Goal: Navigation & Orientation: Understand site structure

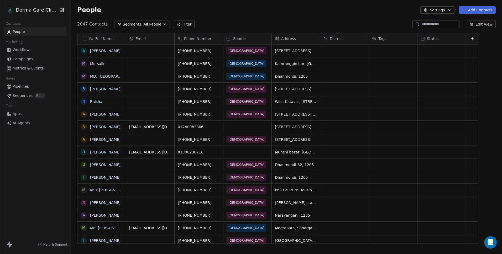
scroll to position [219, 428]
click at [25, 11] on html "Derma Care Clinic Contacts People Marketing Workflows Campaigns Metrics & Event…" at bounding box center [251, 127] width 502 height 254
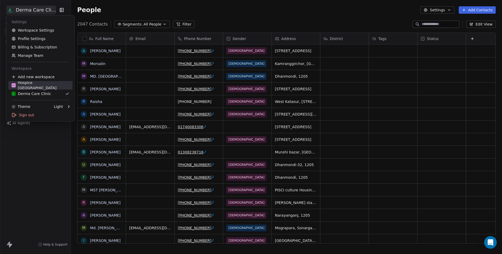
click at [44, 86] on div "Hospice [GEOGRAPHIC_DATA]" at bounding box center [41, 85] width 58 height 11
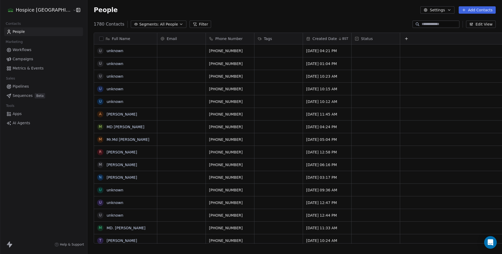
click at [26, 10] on html "Hospice [GEOGRAPHIC_DATA] Contacts People Marketing Workflows Campaigns Metrics…" at bounding box center [251, 127] width 502 height 254
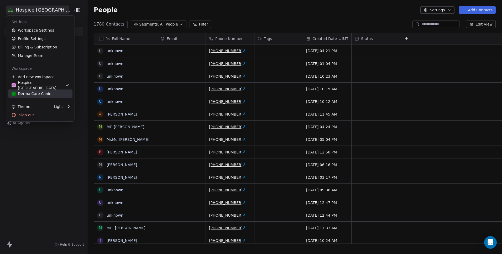
click at [41, 92] on div "Derma Care Clinic" at bounding box center [31, 93] width 39 height 5
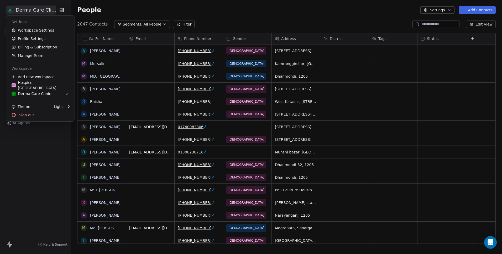
click at [30, 12] on html "Derma Care Clinic Contacts People Marketing Workflows Campaigns Metrics & Event…" at bounding box center [251, 127] width 502 height 254
click at [39, 30] on link "Workspace Settings" at bounding box center [40, 30] width 64 height 8
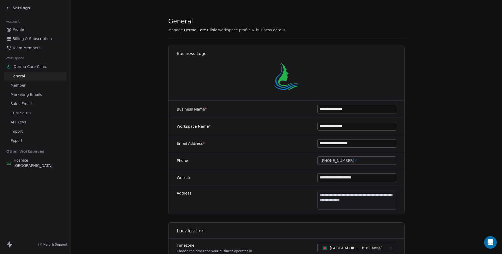
click at [22, 37] on span "Billing & Subscription" at bounding box center [32, 39] width 39 height 6
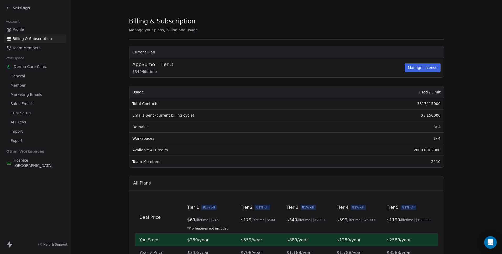
click at [16, 77] on span "General" at bounding box center [18, 76] width 14 height 6
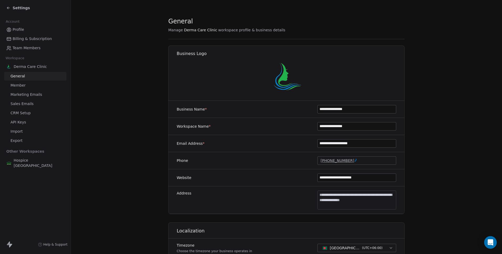
click at [25, 97] on span "Marketing Emails" at bounding box center [27, 95] width 32 height 6
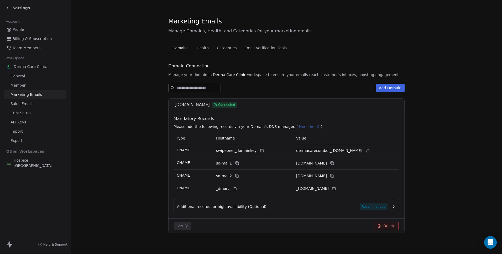
click at [27, 114] on span "CRM Setup" at bounding box center [21, 113] width 20 height 6
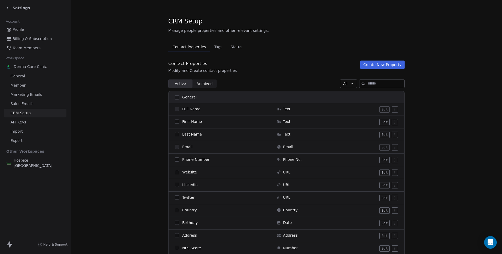
click at [15, 124] on span "API Keys" at bounding box center [19, 122] width 16 height 6
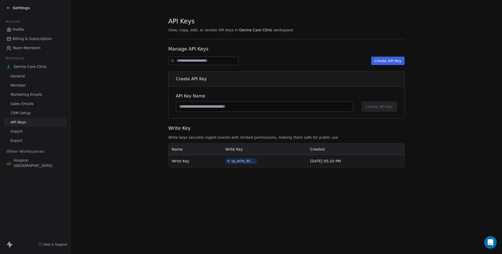
click at [23, 132] on link "Import" at bounding box center [35, 131] width 62 height 9
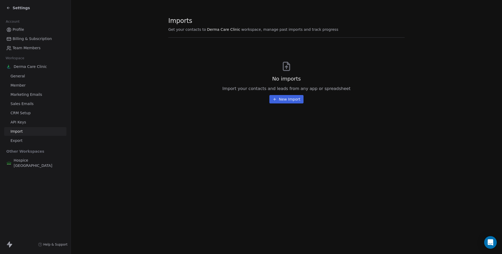
click at [21, 142] on span "Export" at bounding box center [17, 141] width 12 height 6
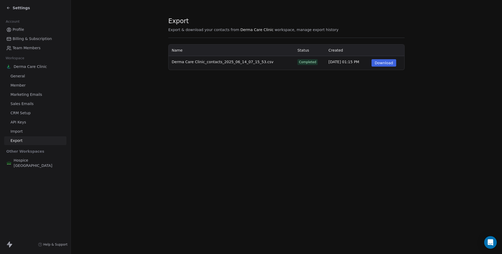
click at [6, 3] on div "Settings" at bounding box center [35, 8] width 71 height 16
click at [7, 7] on icon at bounding box center [8, 8] width 4 height 4
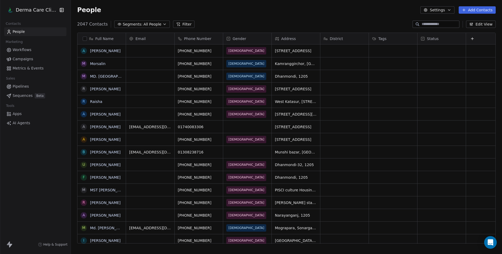
scroll to position [219, 428]
click at [23, 120] on span "AI Agents" at bounding box center [22, 123] width 18 height 6
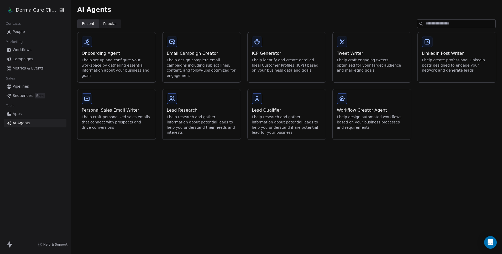
click at [19, 112] on span "Apps" at bounding box center [17, 114] width 9 height 6
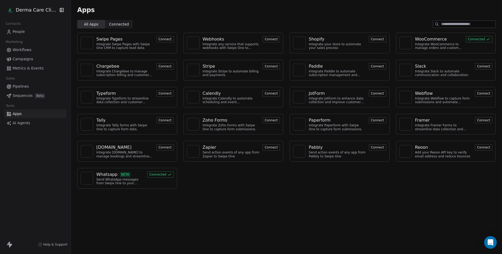
click at [272, 39] on button "Connect" at bounding box center [271, 39] width 17 height 6
click at [239, 171] on div "Swipe Pages Integrate Swipe Pages with Swipe One CRM to capture lead data. Conn…" at bounding box center [286, 110] width 431 height 164
click at [19, 30] on span "People" at bounding box center [19, 32] width 12 height 6
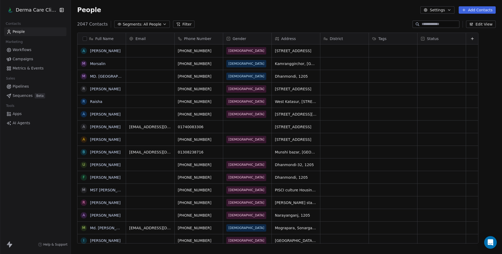
scroll to position [219, 428]
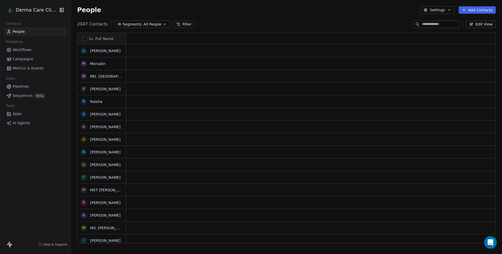
scroll to position [4, 4]
